Goal: Check status: Check status

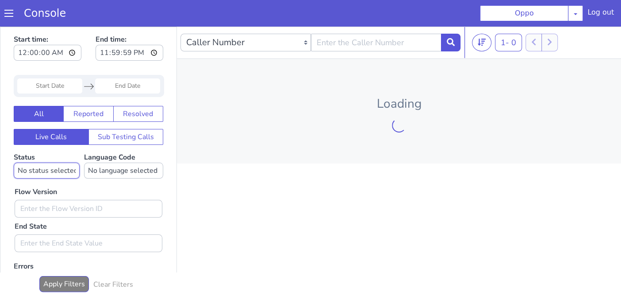
click at [58, 169] on select "No status selected HANGUP USER_HANGUP TRANSFER UNKNOWN" at bounding box center [47, 170] width 66 height 16
select select "USER_HANGUP"
click at [14, 162] on select "No status selected HANGUP USER_HANGUP TRANSFER UNKNOWN" at bounding box center [47, 170] width 66 height 16
click at [62, 84] on input "Start Date" at bounding box center [49, 85] width 65 height 15
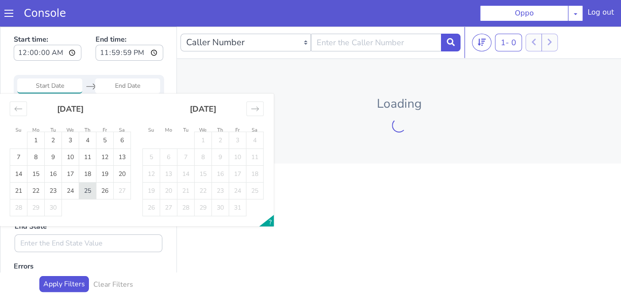
click at [91, 189] on td "25" at bounding box center [87, 190] width 17 height 17
type input "[DATE]"
click at [91, 189] on td "25" at bounding box center [87, 190] width 17 height 17
type input "[DATE]"
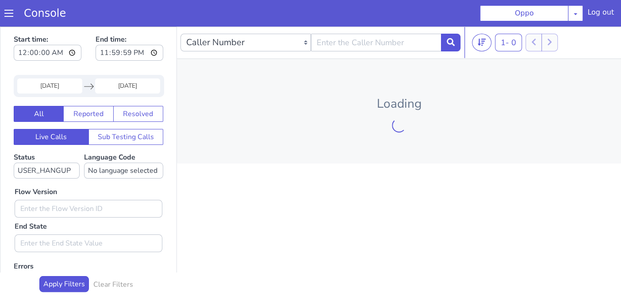
click at [57, 292] on div "Apply Filters Clear Filters" at bounding box center [88, 286] width 150 height 21
click at [64, 285] on button "Apply Filters" at bounding box center [64, 284] width 50 height 16
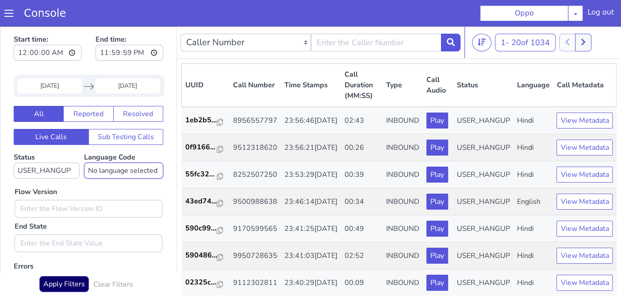
click at [124, 173] on select "No language selected Hindi English Tamil Telugu [GEOGRAPHIC_DATA] Marathi Malay…" at bounding box center [123, 170] width 79 height 16
click at [117, 175] on select "No language selected Hindi English Tamil Telugu [GEOGRAPHIC_DATA] Marathi Malay…" at bounding box center [123, 170] width 79 height 16
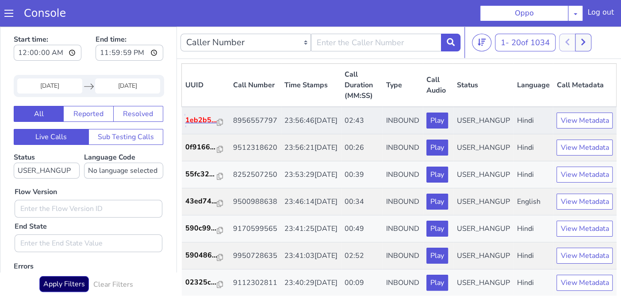
click at [200, 125] on p "1eb2b5..." at bounding box center [201, 120] width 32 height 11
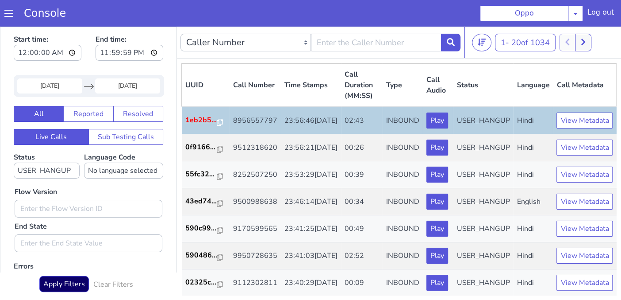
click at [214, 121] on td "1eb2b5..." at bounding box center [206, 120] width 48 height 27
click at [217, 121] on icon at bounding box center [220, 122] width 6 height 7
